Goal: Information Seeking & Learning: Check status

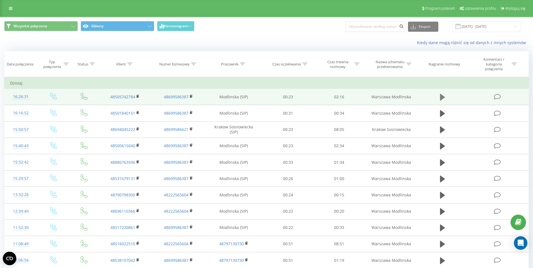
click at [440, 99] on icon at bounding box center [442, 97] width 5 height 8
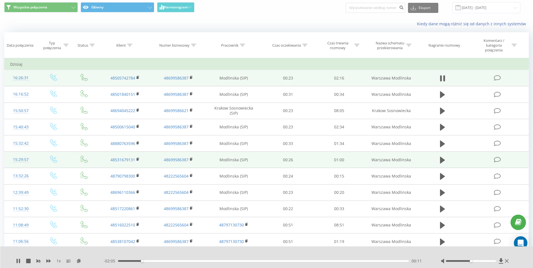
scroll to position [28, 0]
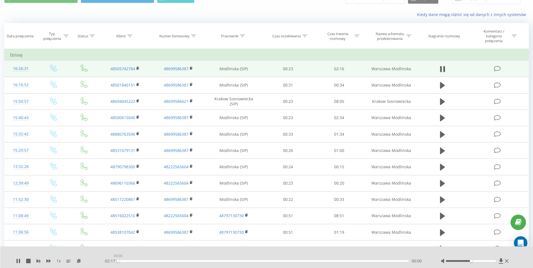
drag, startPoint x: 147, startPoint y: 261, endPoint x: 111, endPoint y: 262, distance: 36.0
click at [111, 262] on div "- 02:17 00:00 00:00" at bounding box center [265, 261] width 323 height 6
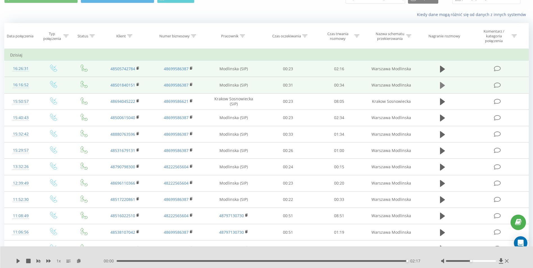
click at [445, 83] on icon at bounding box center [442, 86] width 5 height 8
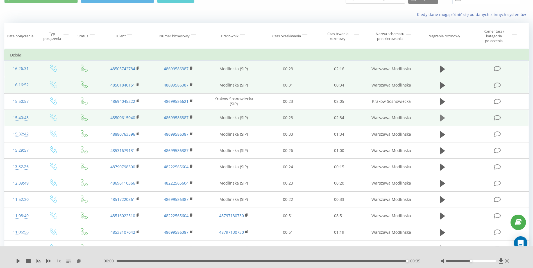
click at [441, 119] on icon at bounding box center [442, 118] width 5 height 7
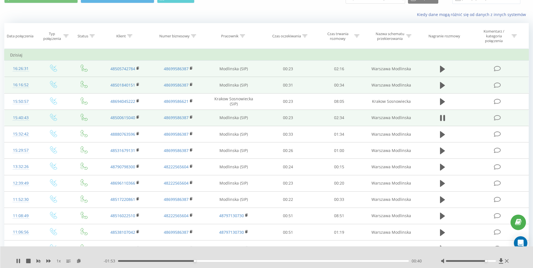
drag, startPoint x: 476, startPoint y: 260, endPoint x: 485, endPoint y: 263, distance: 9.1
click at [485, 263] on div at bounding box center [475, 261] width 69 height 6
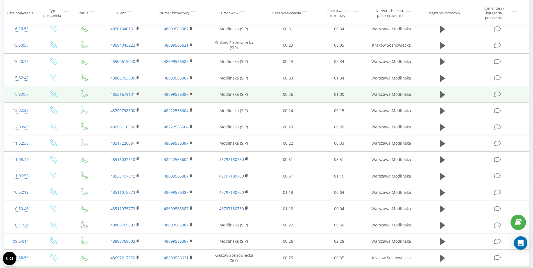
scroll to position [112, 0]
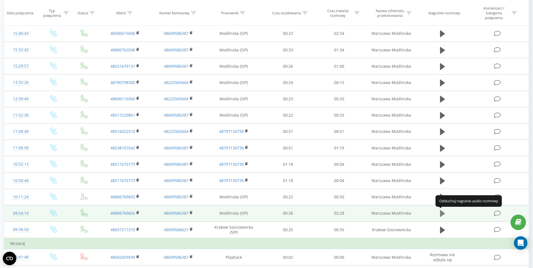
click at [442, 214] on icon at bounding box center [442, 213] width 5 height 7
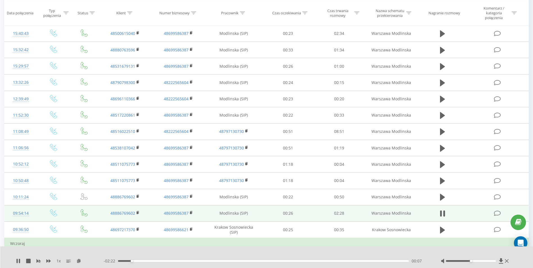
click at [415, 244] on td "Wczoraj" at bounding box center [266, 243] width 525 height 11
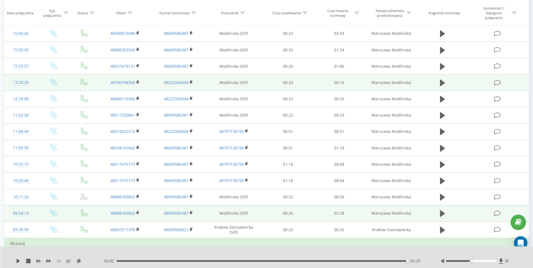
scroll to position [0, 0]
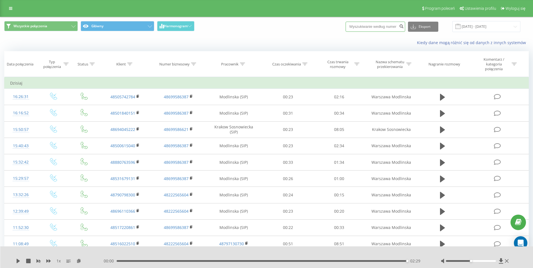
click at [392, 29] on input at bounding box center [376, 27] width 60 height 10
paste input "+48662243503"
click at [392, 28] on input "+48662243503" at bounding box center [376, 27] width 60 height 10
click at [357, 28] on input "+48662243503" at bounding box center [376, 27] width 60 height 10
type input "48662243503"
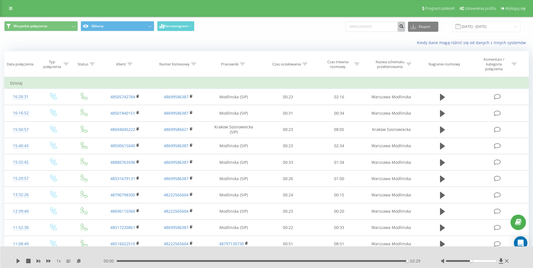
click at [404, 26] on icon "submit" at bounding box center [401, 25] width 5 height 3
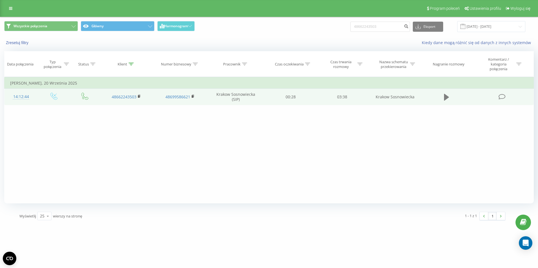
click at [447, 96] on icon at bounding box center [446, 97] width 5 height 7
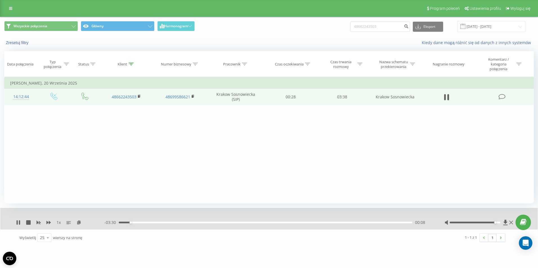
click at [494, 222] on div at bounding box center [474, 223] width 51 height 2
click at [18, 222] on icon at bounding box center [17, 222] width 1 height 4
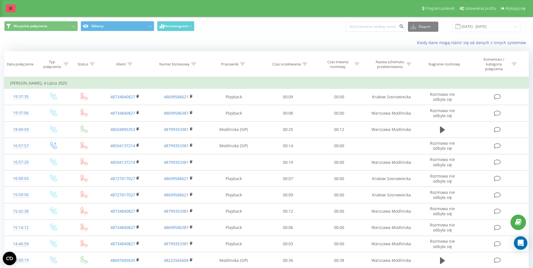
click at [11, 9] on icon at bounding box center [10, 8] width 3 height 4
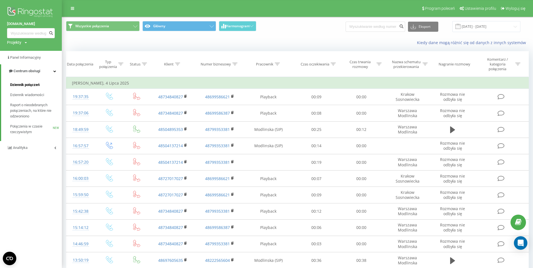
click at [22, 82] on link "Dziennik połączeń" at bounding box center [36, 85] width 52 height 10
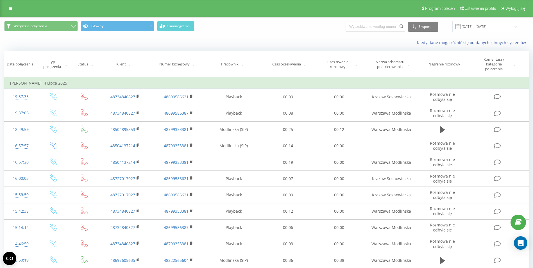
click at [11, 3] on div "Program poleceń Ustawienia profilu Wyloguj się" at bounding box center [266, 8] width 533 height 17
click at [12, 6] on link at bounding box center [11, 8] width 10 height 8
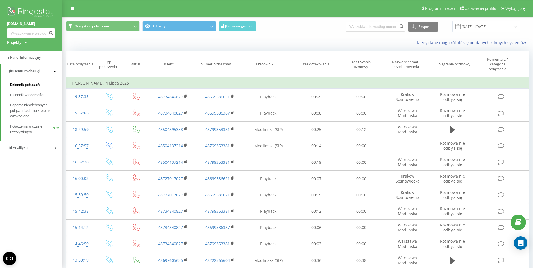
click at [18, 85] on span "Dziennik połączeń" at bounding box center [25, 85] width 30 height 6
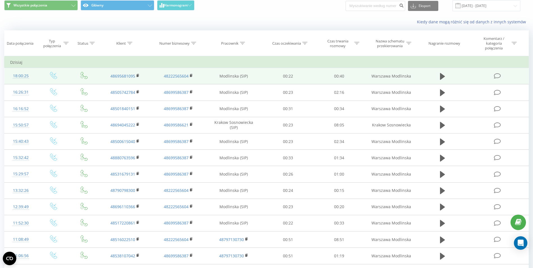
scroll to position [28, 0]
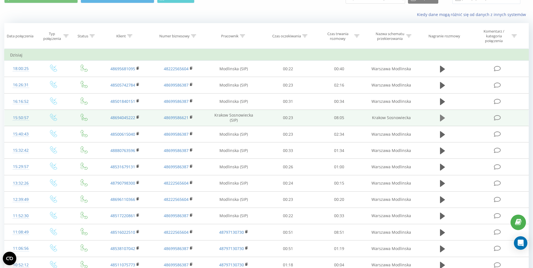
click at [443, 119] on icon at bounding box center [442, 118] width 5 height 7
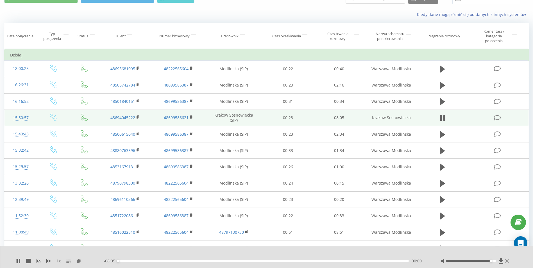
click at [490, 261] on div at bounding box center [471, 261] width 50 height 2
drag, startPoint x: 491, startPoint y: 261, endPoint x: 495, endPoint y: 262, distance: 4.9
click at [495, 262] on div "Accessibility label" at bounding box center [496, 261] width 2 height 2
click at [289, 260] on div "- 03:08 04:57 04:57" at bounding box center [265, 261] width 323 height 6
click at [288, 260] on div "- 03:08 04:57 04:57" at bounding box center [265, 261] width 323 height 6
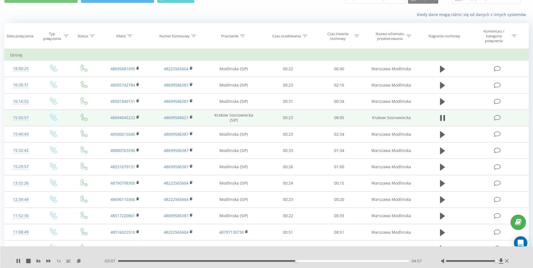
click at [287, 261] on div "04:57" at bounding box center [263, 261] width 291 height 2
click at [18, 263] on icon at bounding box center [18, 261] width 4 height 4
